Goal: Transaction & Acquisition: Purchase product/service

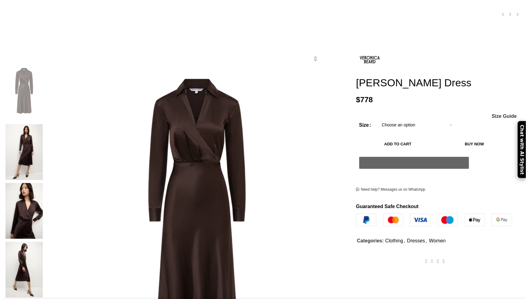
scroll to position [63, 0]
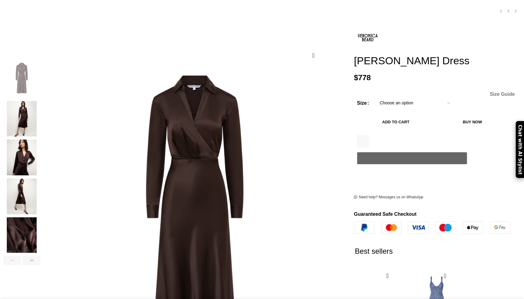
click at [489, 92] on span "Size Guide" at bounding box center [501, 94] width 25 height 5
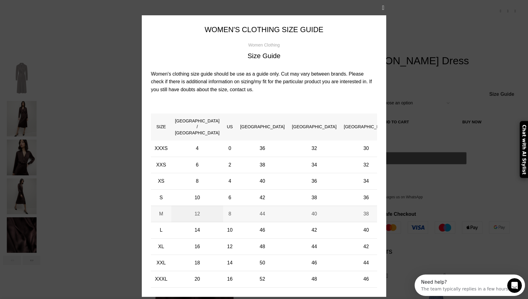
scroll to position [0, 0]
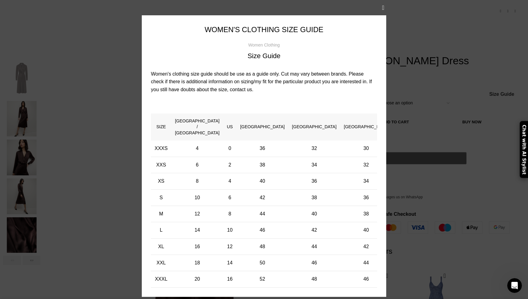
click at [454, 195] on div "× Women's clothing size guide Women Clothing Size Guide Women's clothing size g…" at bounding box center [264, 156] width 519 height 312
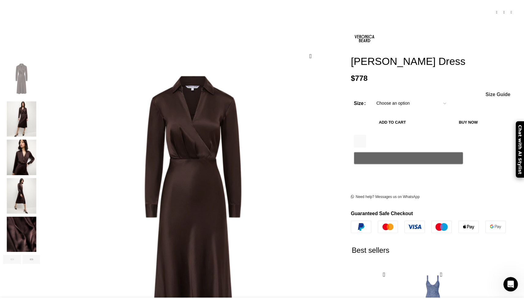
scroll to position [0, 129]
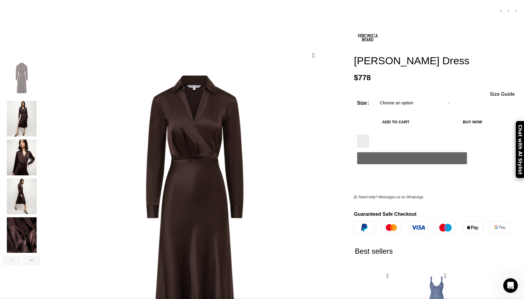
select select "12-uk"
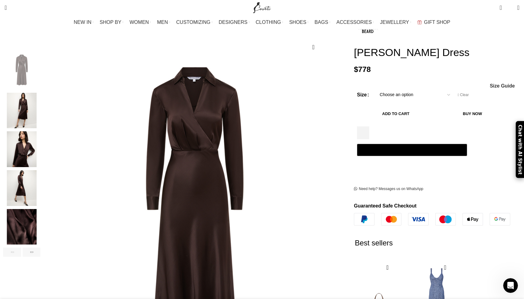
scroll to position [0, 193]
click at [40, 181] on img "4 / 6" at bounding box center [21, 188] width 37 height 36
click at [40, 173] on img "4 / 6" at bounding box center [21, 188] width 37 height 36
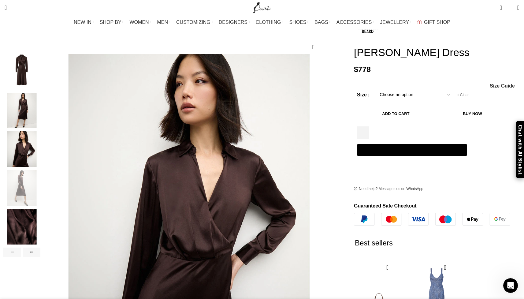
click at [40, 143] on img "3 / 6" at bounding box center [21, 149] width 37 height 36
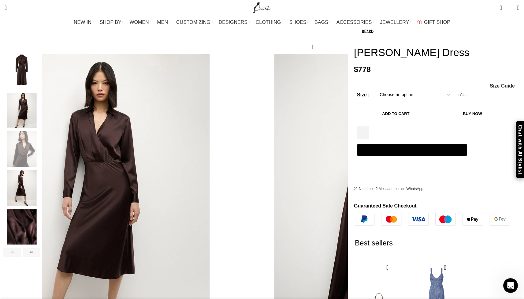
click at [40, 63] on img "1 / 6" at bounding box center [21, 72] width 37 height 36
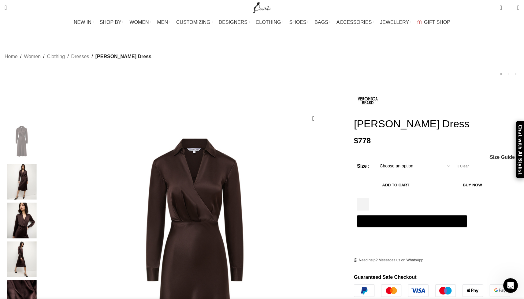
scroll to position [0, 386]
click at [517, 7] on span at bounding box center [518, 8] width 2 height 6
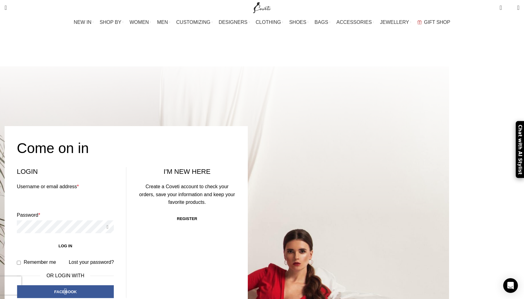
click at [248, 126] on div "Come on in Login Username or email address * Required Password * Required Log i…" at bounding box center [126, 248] width 243 height 245
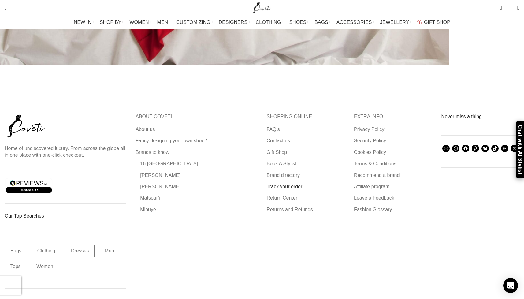
scroll to position [366, 0]
click at [361, 161] on link "Terms & Conditions" at bounding box center [375, 164] width 43 height 7
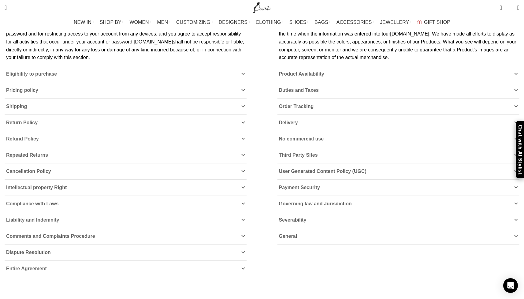
scroll to position [208, 0]
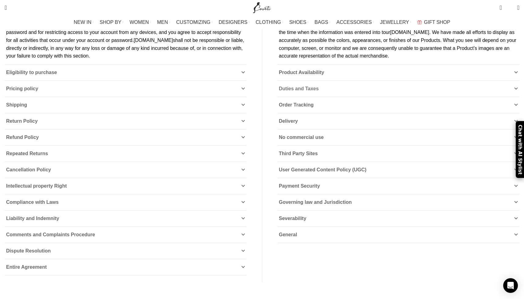
click at [514, 87] on icon at bounding box center [516, 89] width 4 height 4
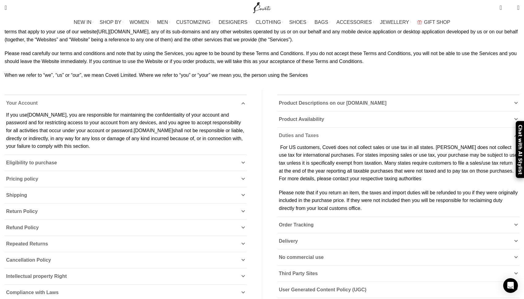
scroll to position [119, 0]
